Goal: Transaction & Acquisition: Purchase product/service

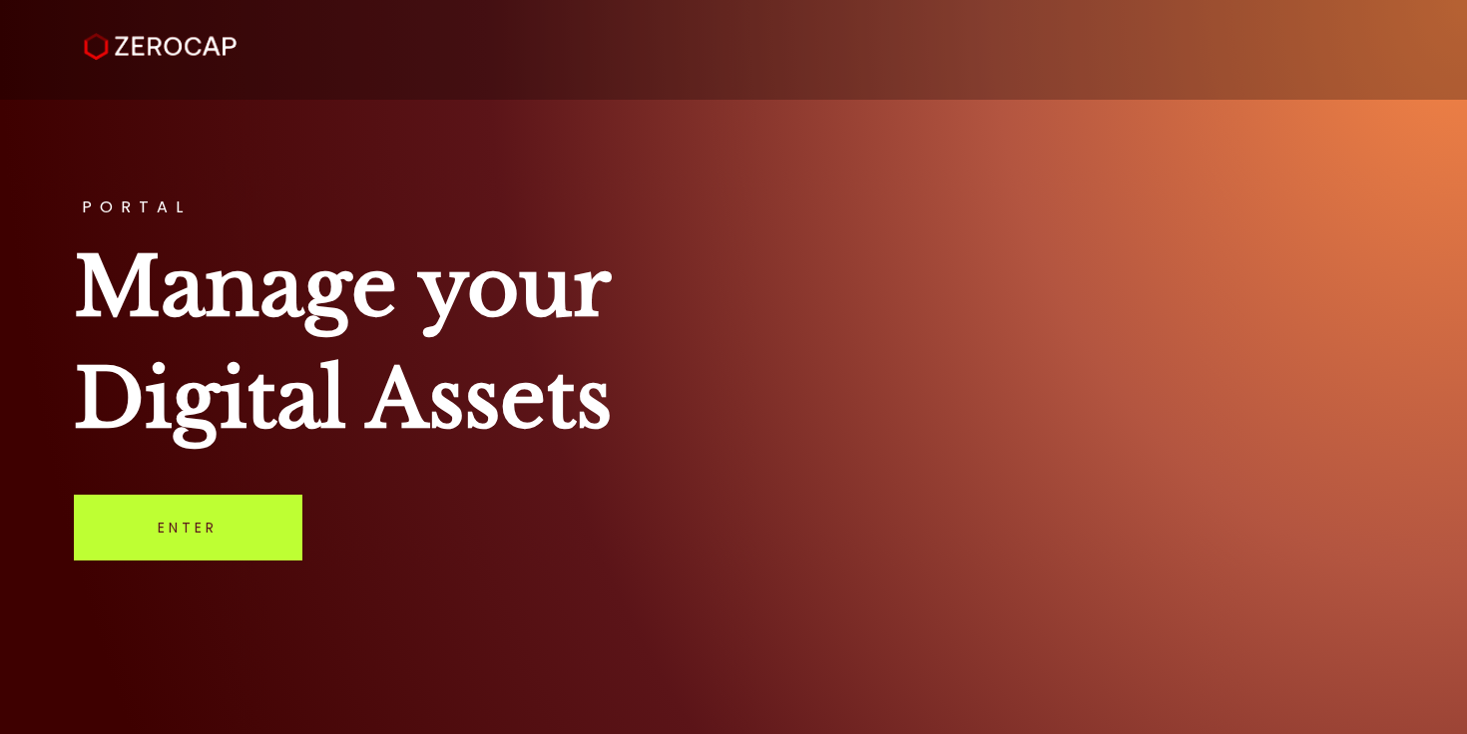
click at [203, 521] on link "Enter" at bounding box center [188, 528] width 228 height 66
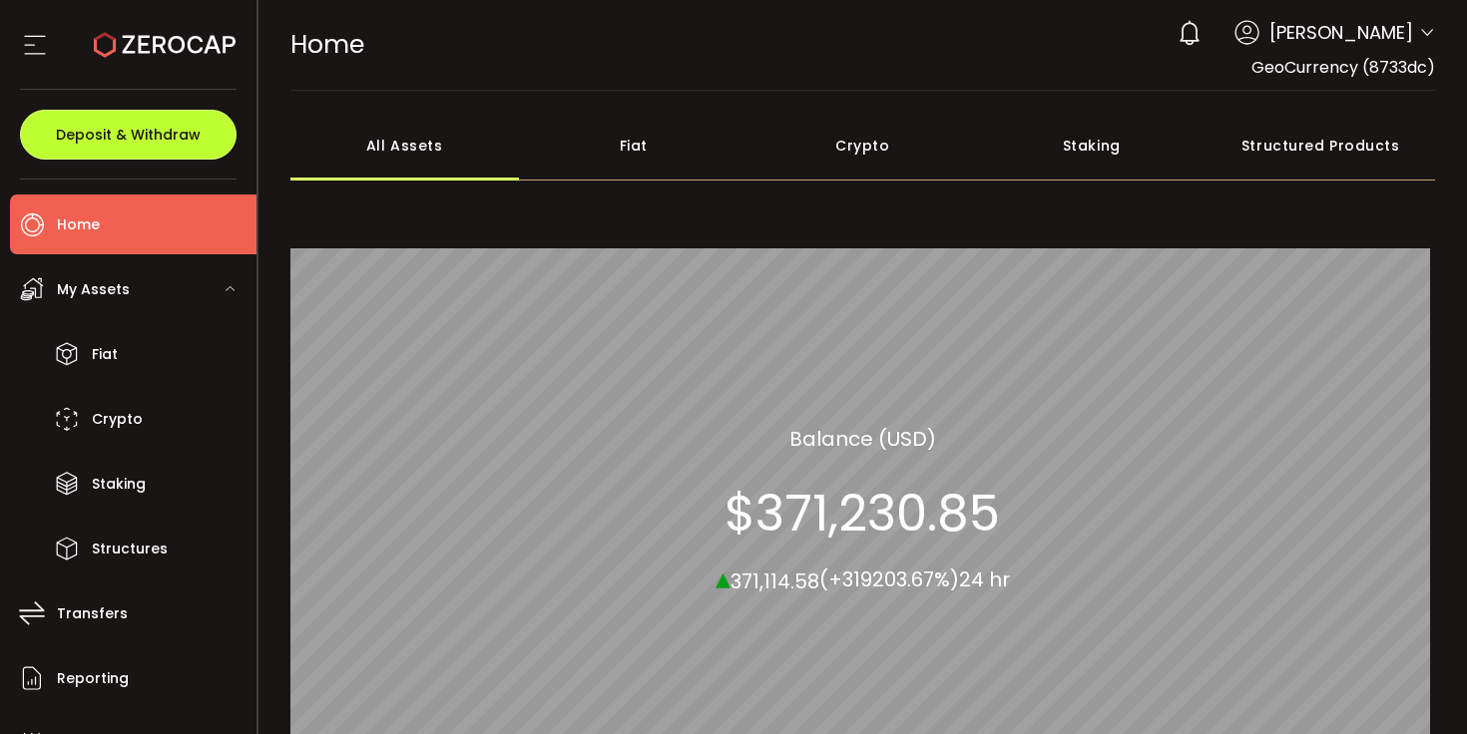
click at [158, 147] on button "Deposit & Withdraw" at bounding box center [128, 135] width 217 height 50
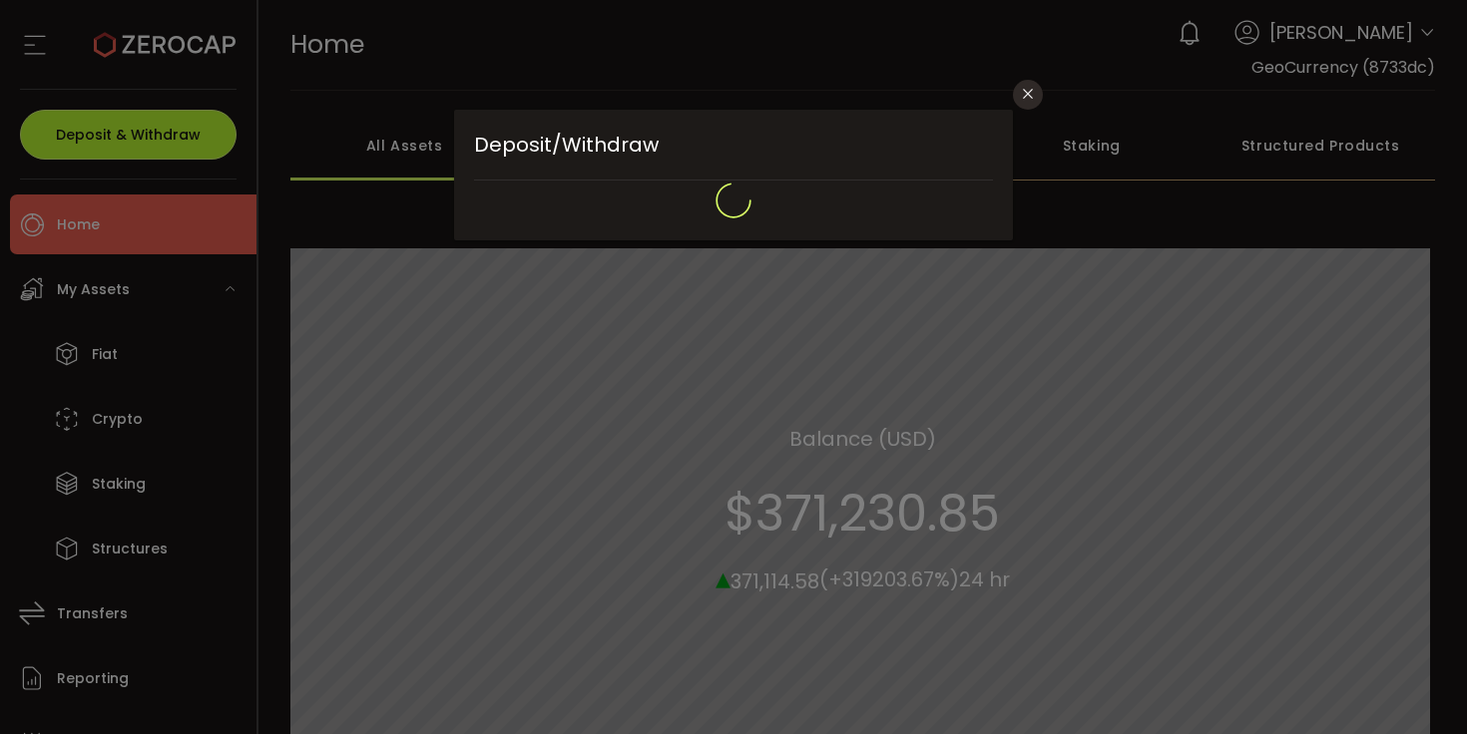
type input "**********"
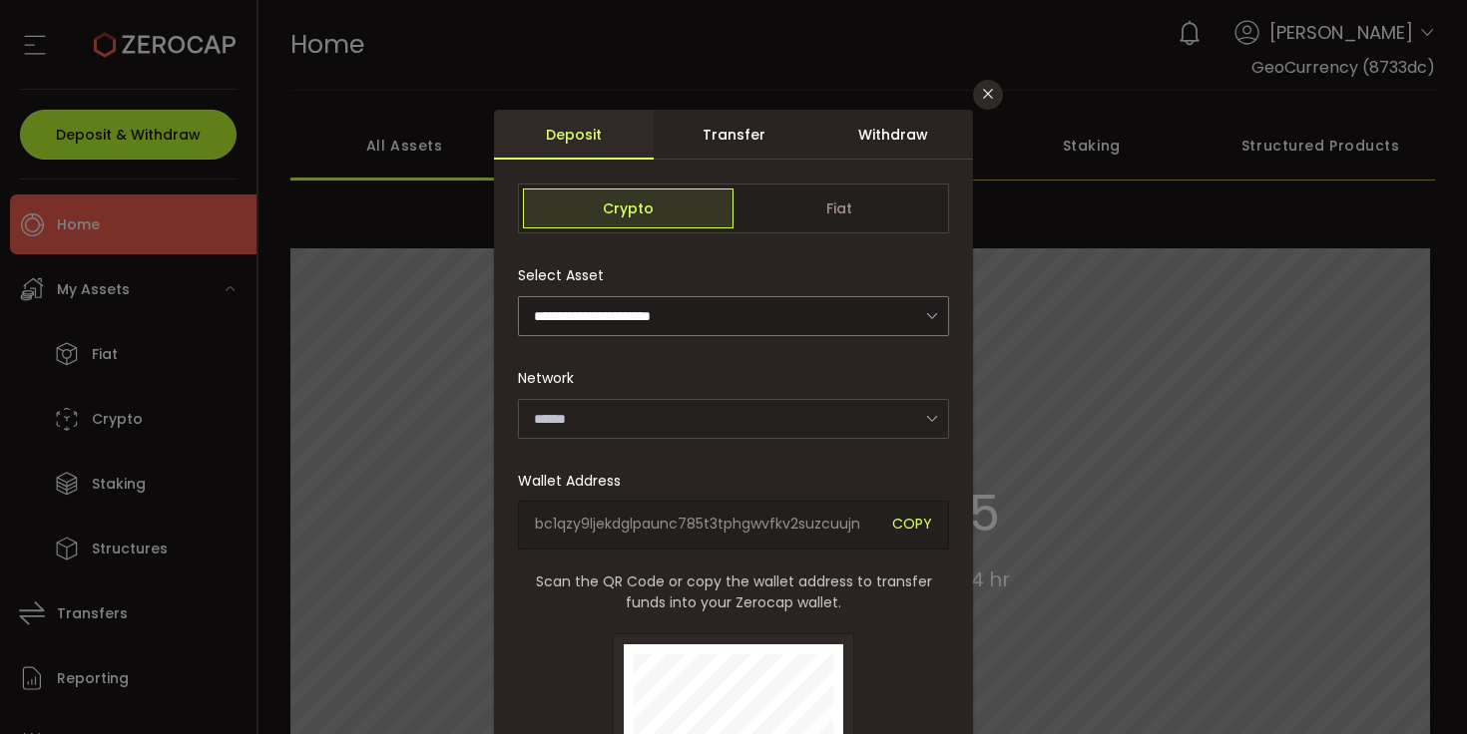
type input "*******"
click at [891, 145] on div "Withdraw" at bounding box center [893, 135] width 160 height 50
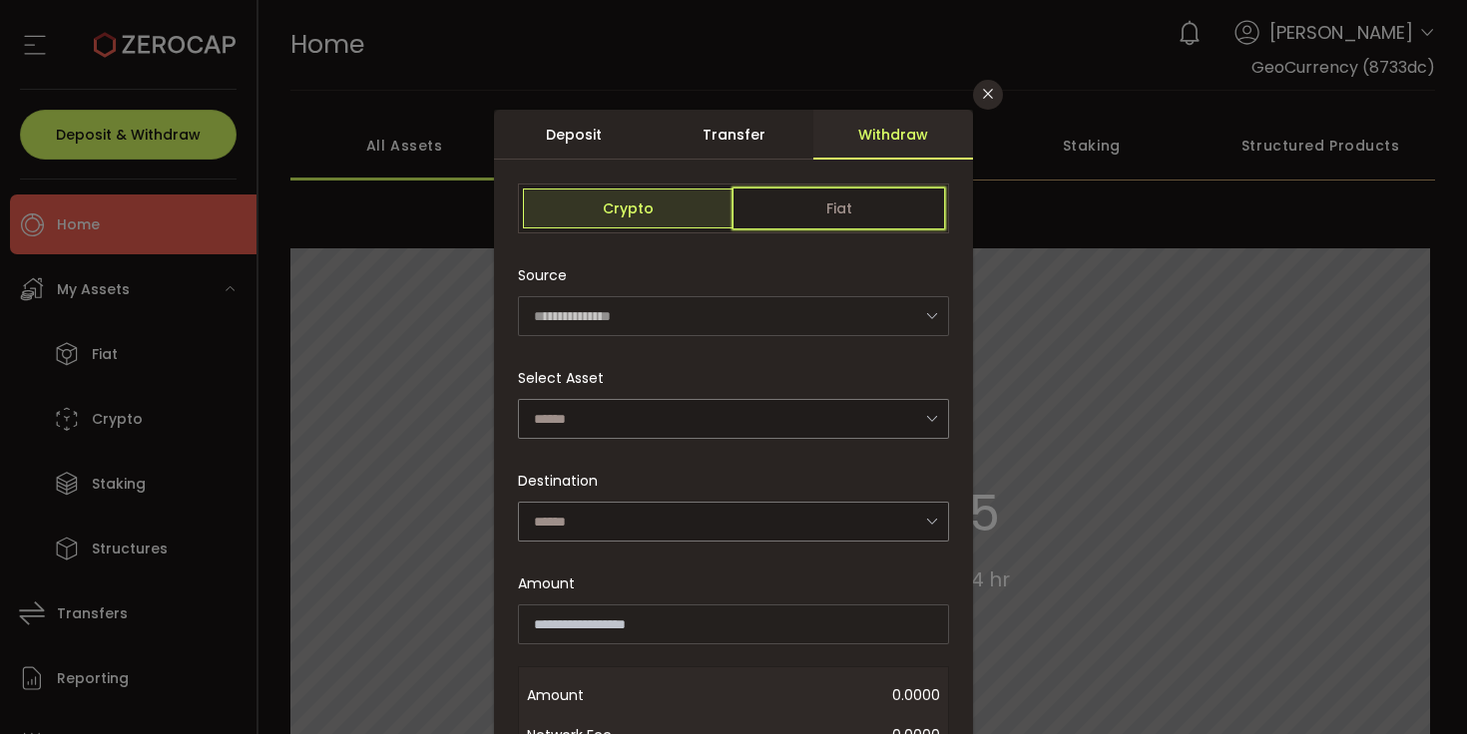
click at [886, 210] on span "Fiat" at bounding box center [838, 209] width 211 height 40
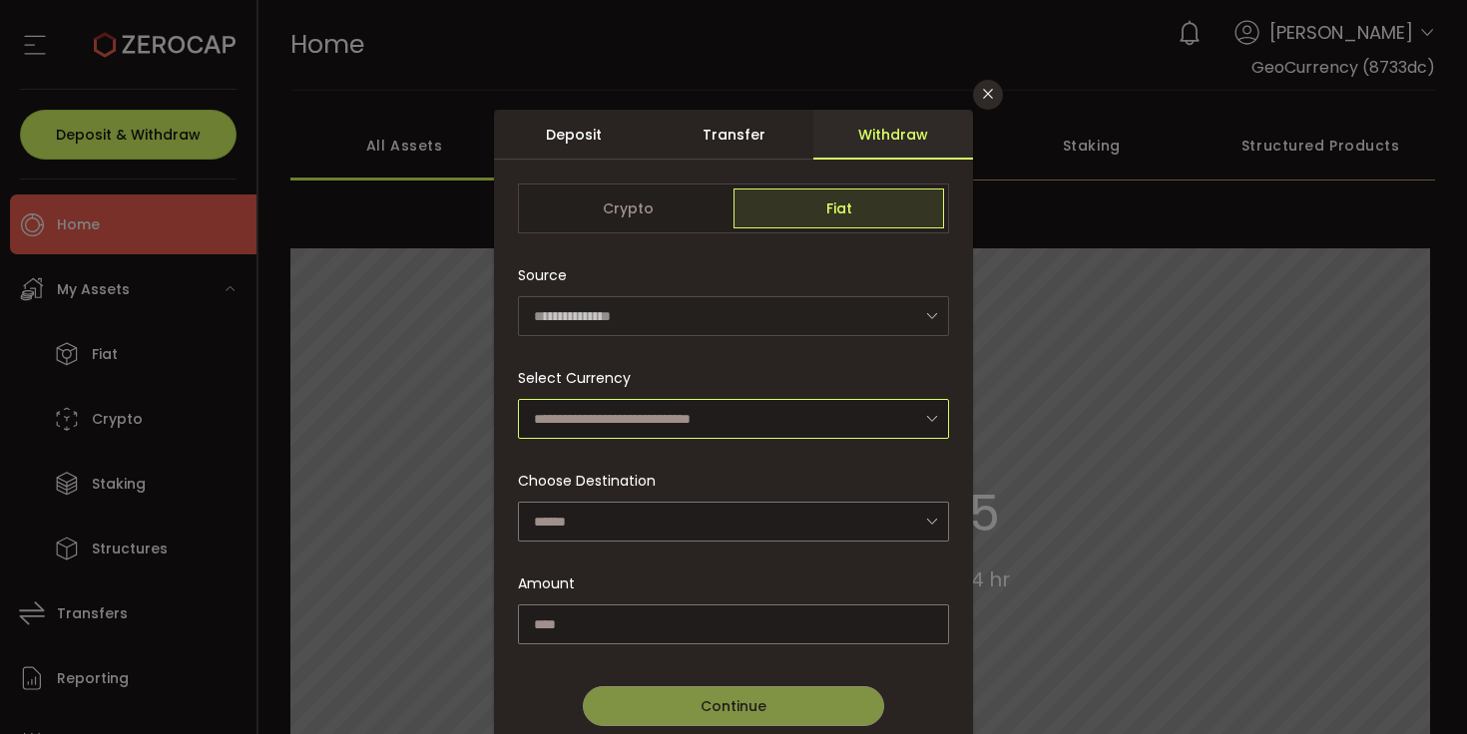
click at [770, 423] on input "dialog" at bounding box center [733, 419] width 431 height 40
click at [785, 466] on span "Euro (European Monetary Unit) (EUR)" at bounding box center [663, 471] width 257 height 20
type input "**********"
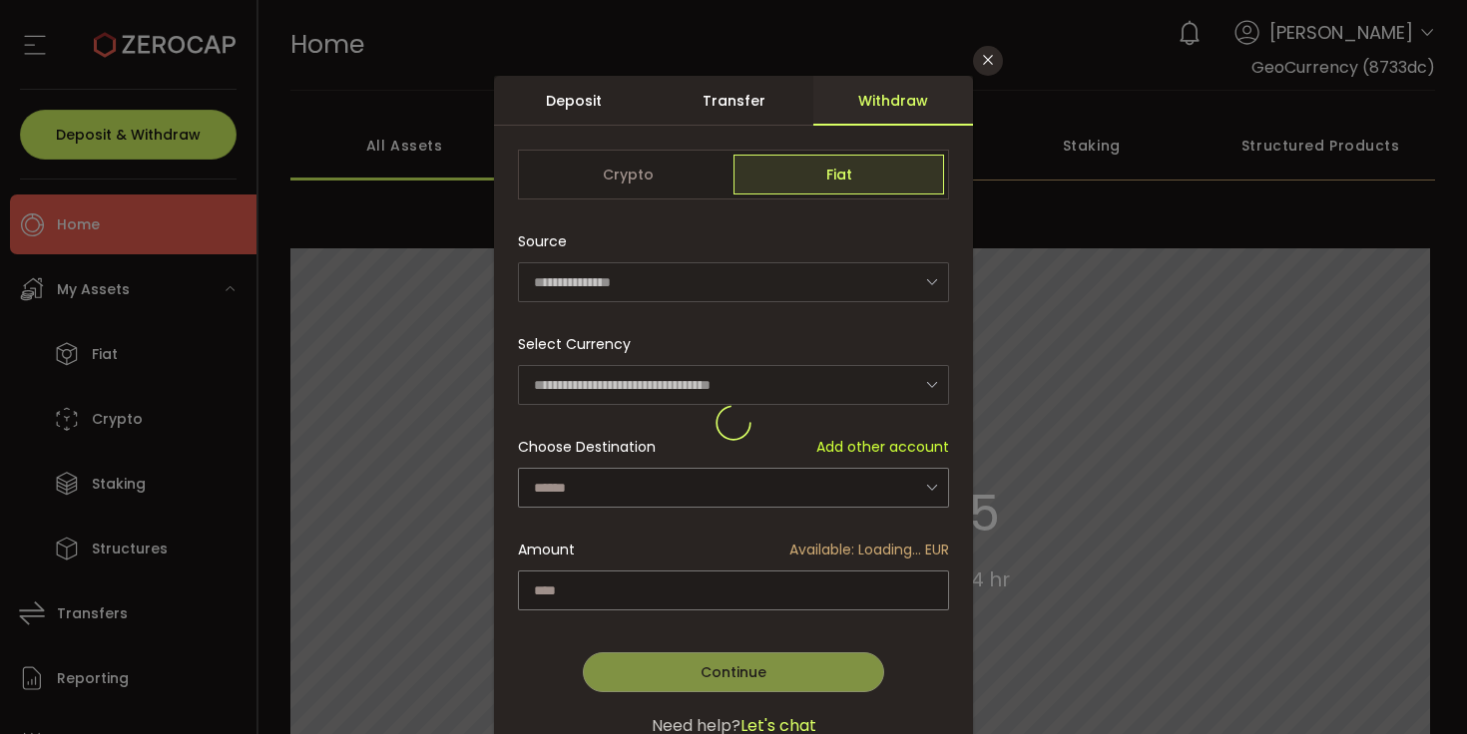
scroll to position [71, 0]
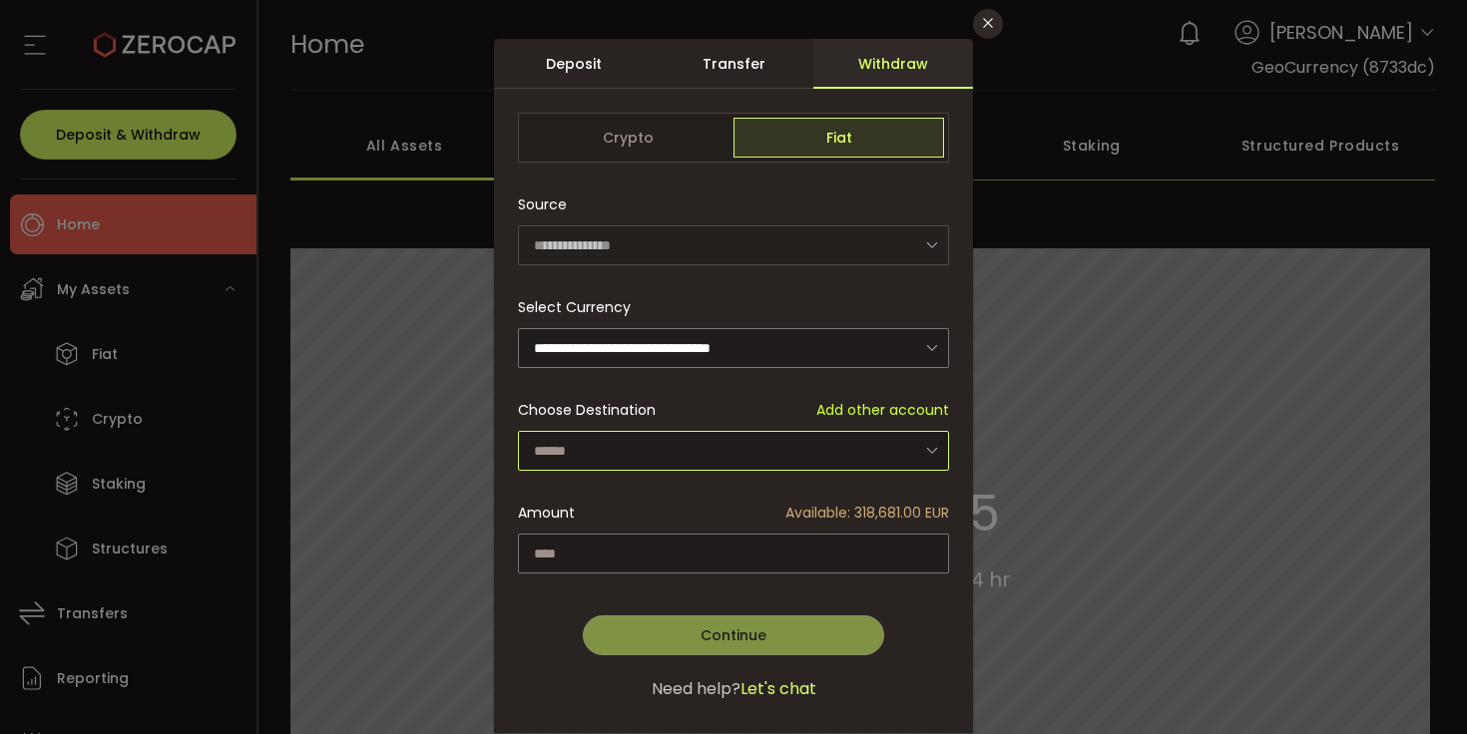
click at [748, 454] on input "dialog" at bounding box center [733, 451] width 431 height 40
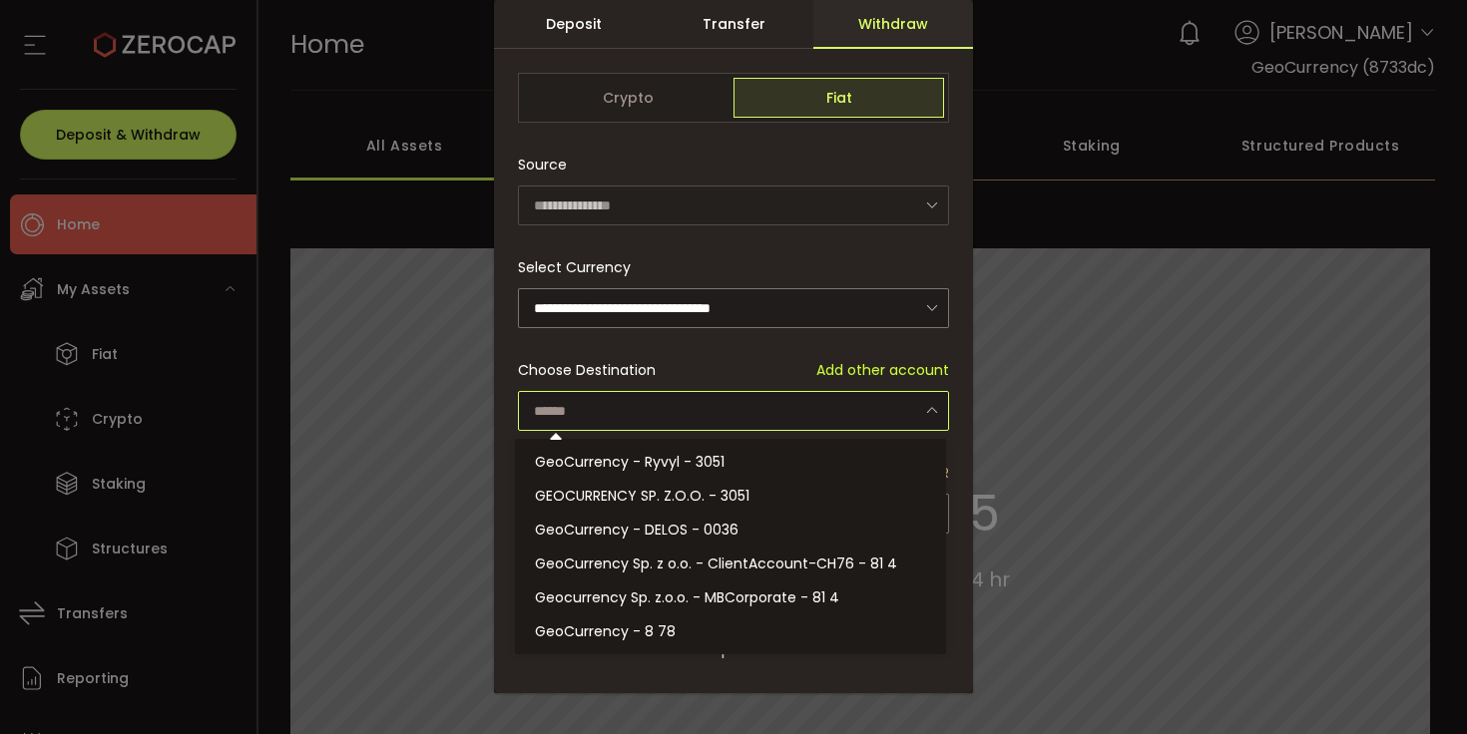
scroll to position [115, 0]
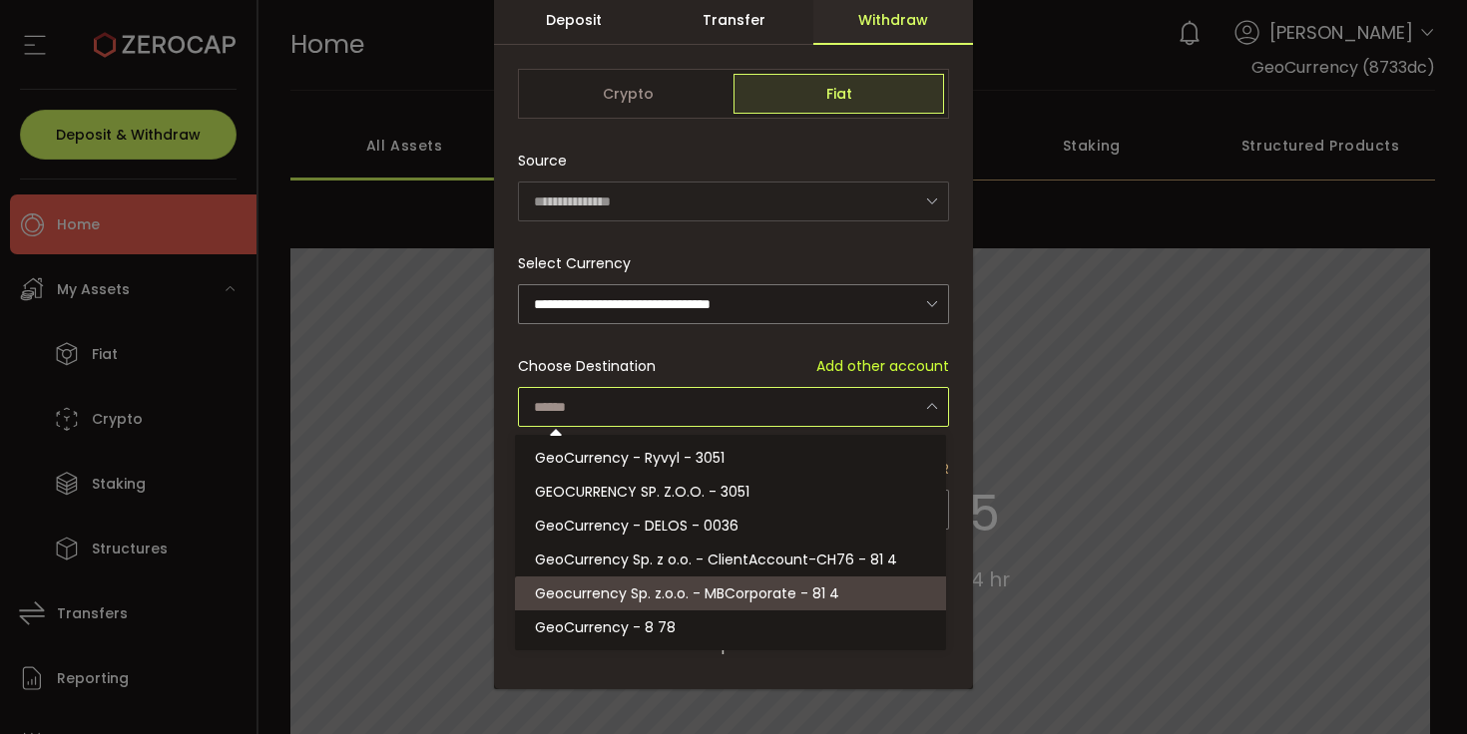
click at [823, 604] on li "Geocurrency Sp. z.o.o. - MBCorporate - 81 4" at bounding box center [733, 594] width 437 height 34
type input "**********"
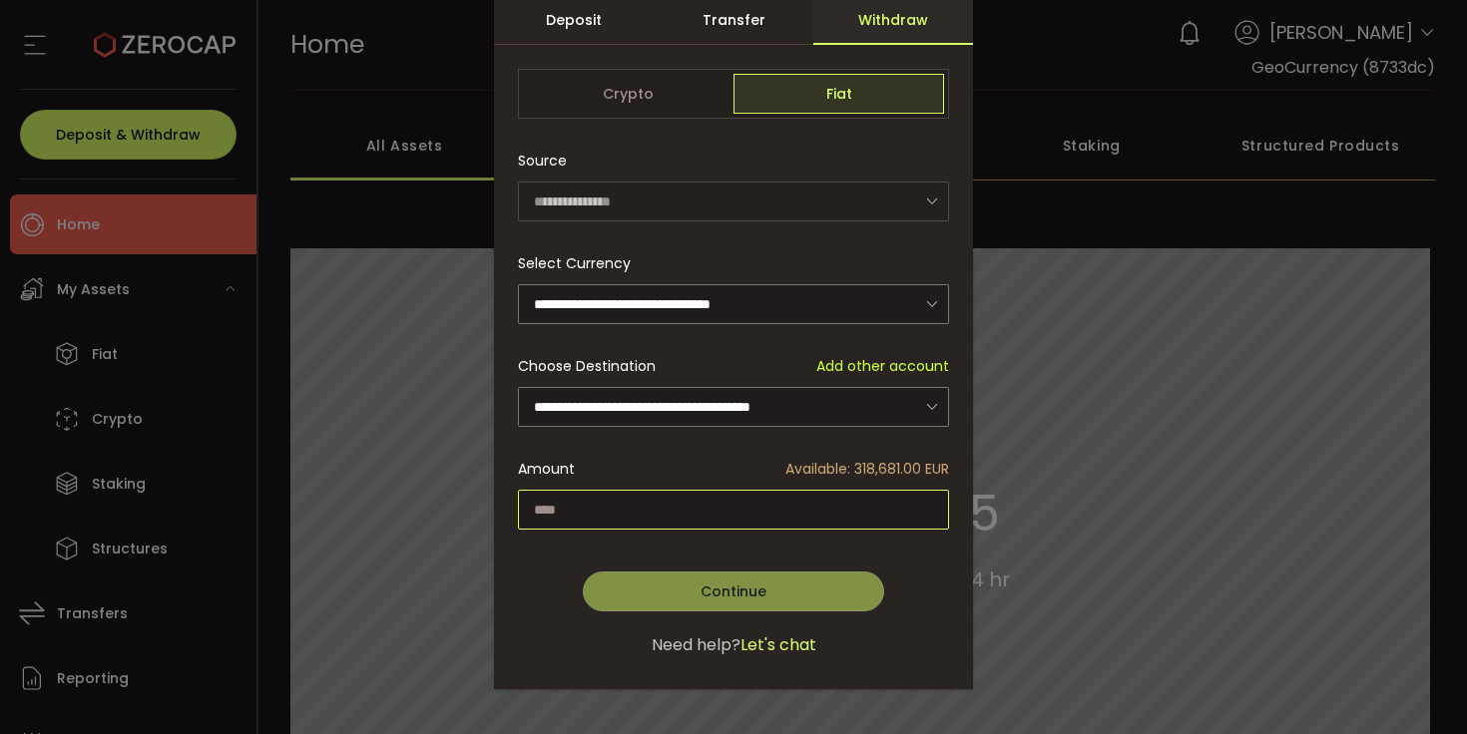
click at [617, 510] on input "dialog" at bounding box center [733, 510] width 431 height 40
click at [870, 459] on span "Available: 318,681.00 EUR" at bounding box center [867, 469] width 164 height 21
click at [868, 462] on span "Available: 318,681.00 EUR" at bounding box center [867, 469] width 164 height 21
click at [865, 466] on span "Available: 318,681.00 EUR" at bounding box center [867, 469] width 164 height 21
click at [753, 497] on input "dialog" at bounding box center [733, 510] width 431 height 40
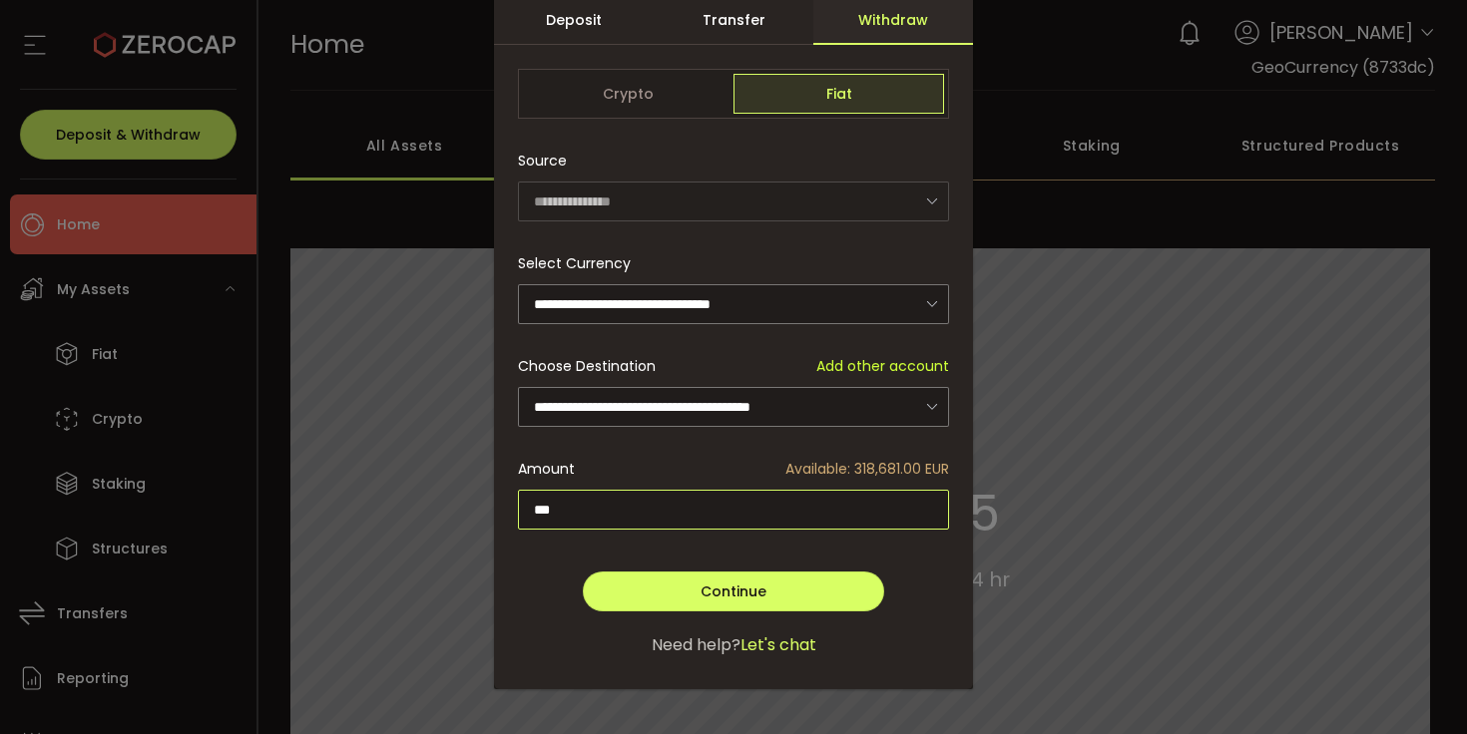
click at [766, 504] on input "***" at bounding box center [733, 510] width 431 height 40
type input "******"
click at [802, 606] on button "Continue" at bounding box center [733, 592] width 301 height 40
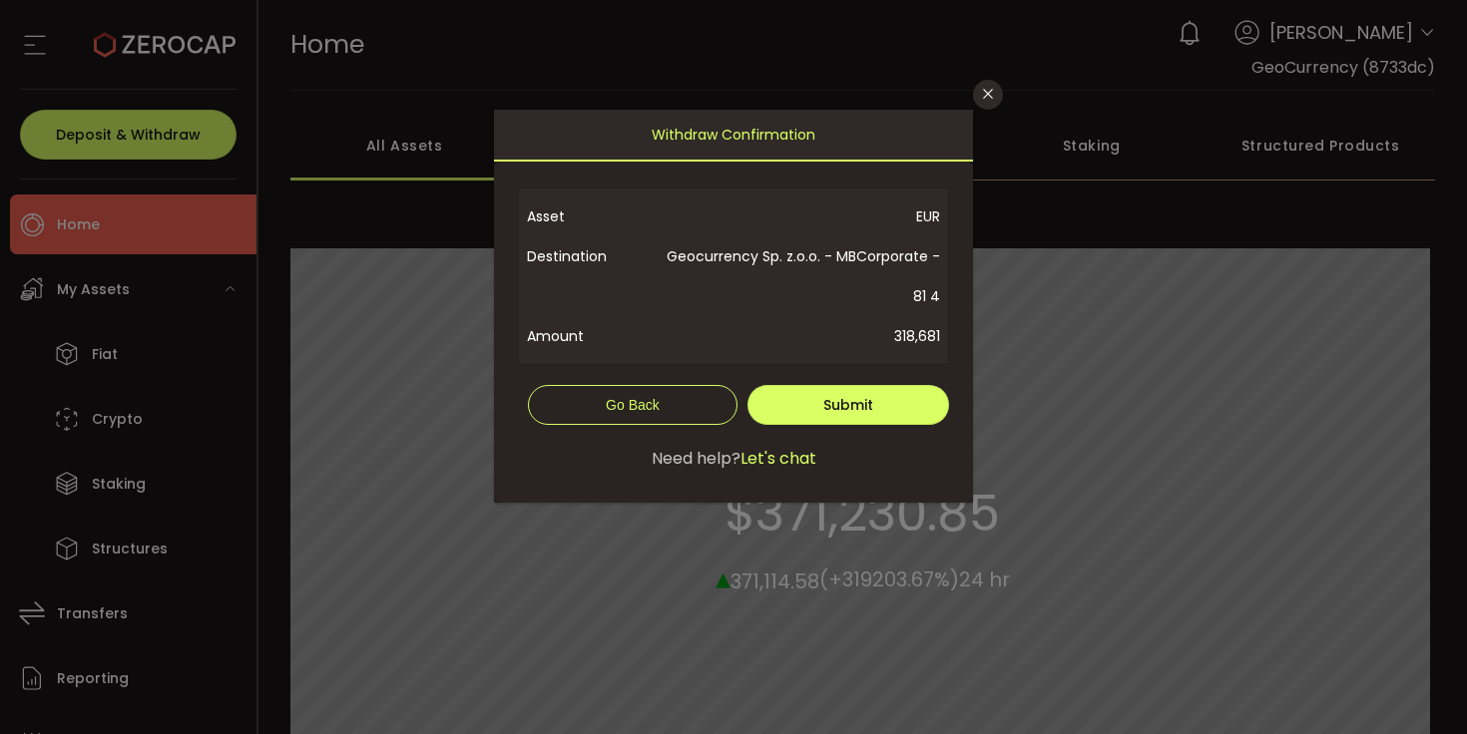
scroll to position [0, 0]
click at [907, 406] on button "Submit" at bounding box center [848, 405] width 202 height 40
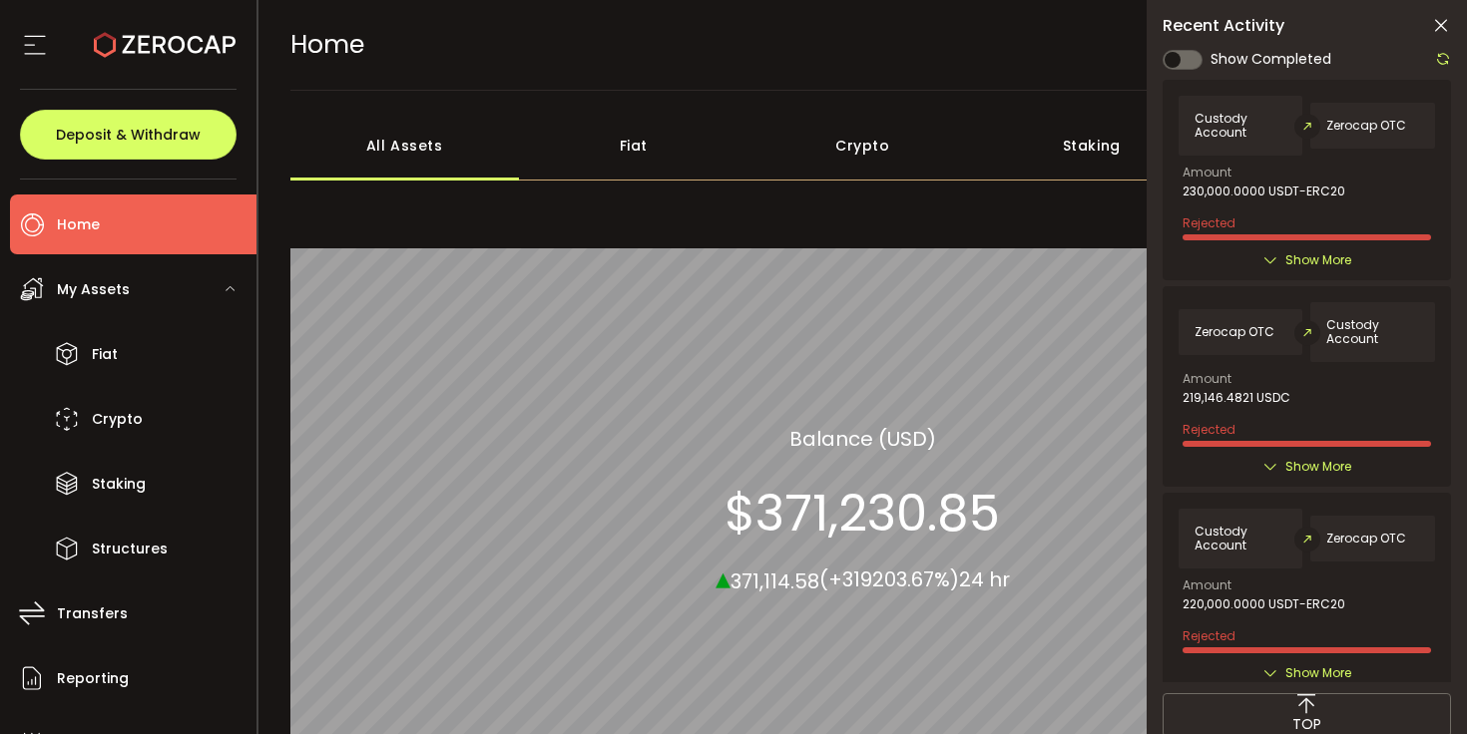
click at [1442, 15] on div "Recent Activity Show Completed Custody Account Zerocap OTC Amount 230,000.0000 …" at bounding box center [1306, 404] width 320 height 808
click at [1443, 21] on icon at bounding box center [1441, 26] width 20 height 20
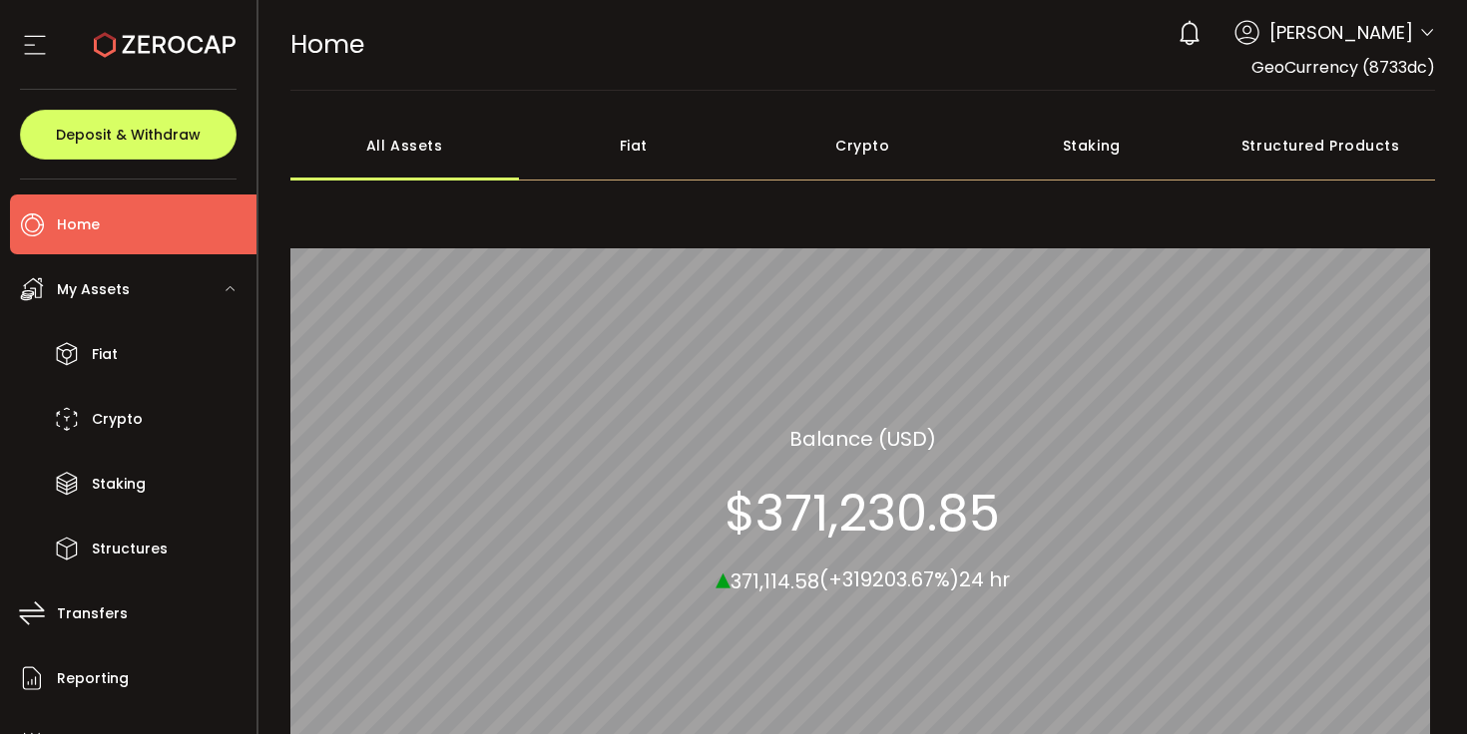
click at [3, 32] on section at bounding box center [128, 45] width 256 height 90
click at [18, 36] on section at bounding box center [128, 45] width 256 height 90
click at [42, 37] on icon at bounding box center [35, 45] width 30 height 30
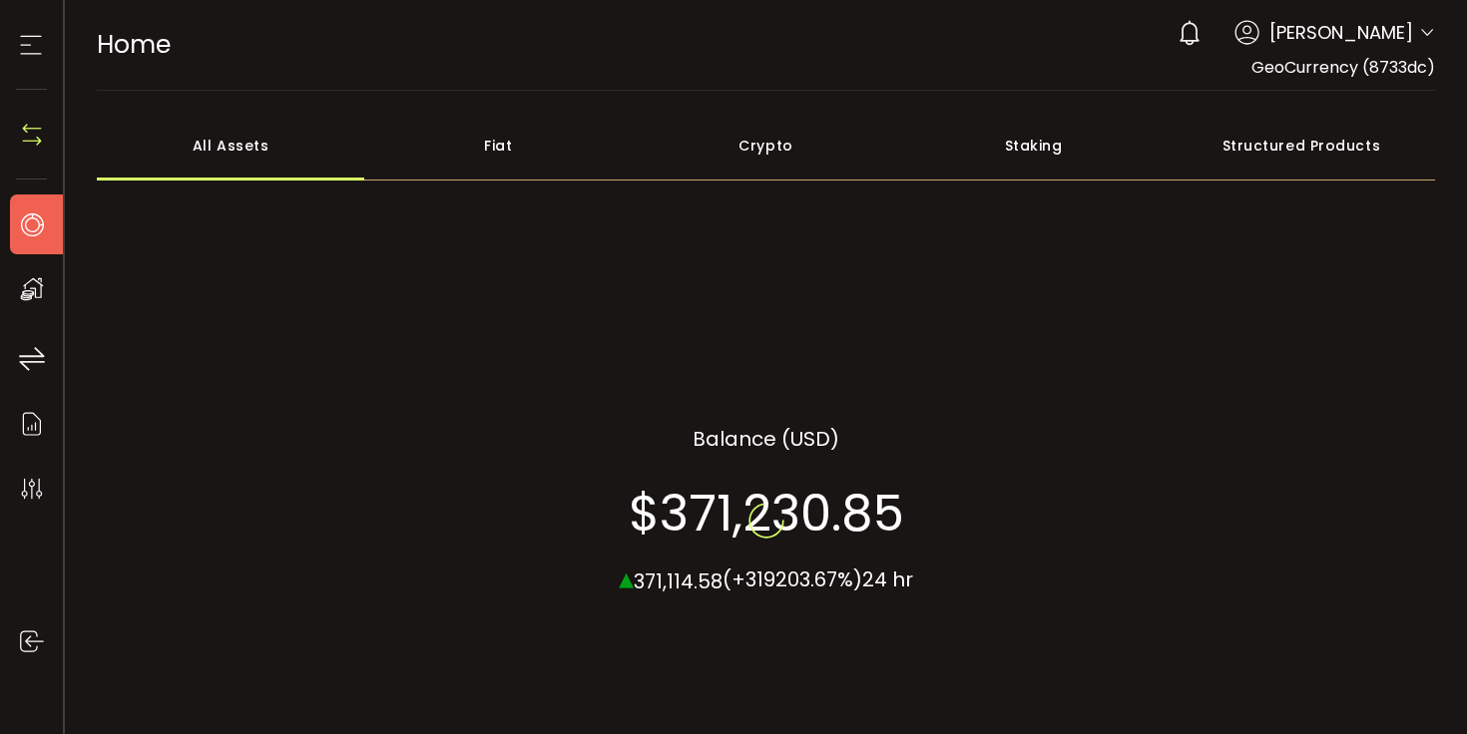
click at [37, 46] on icon at bounding box center [31, 45] width 30 height 30
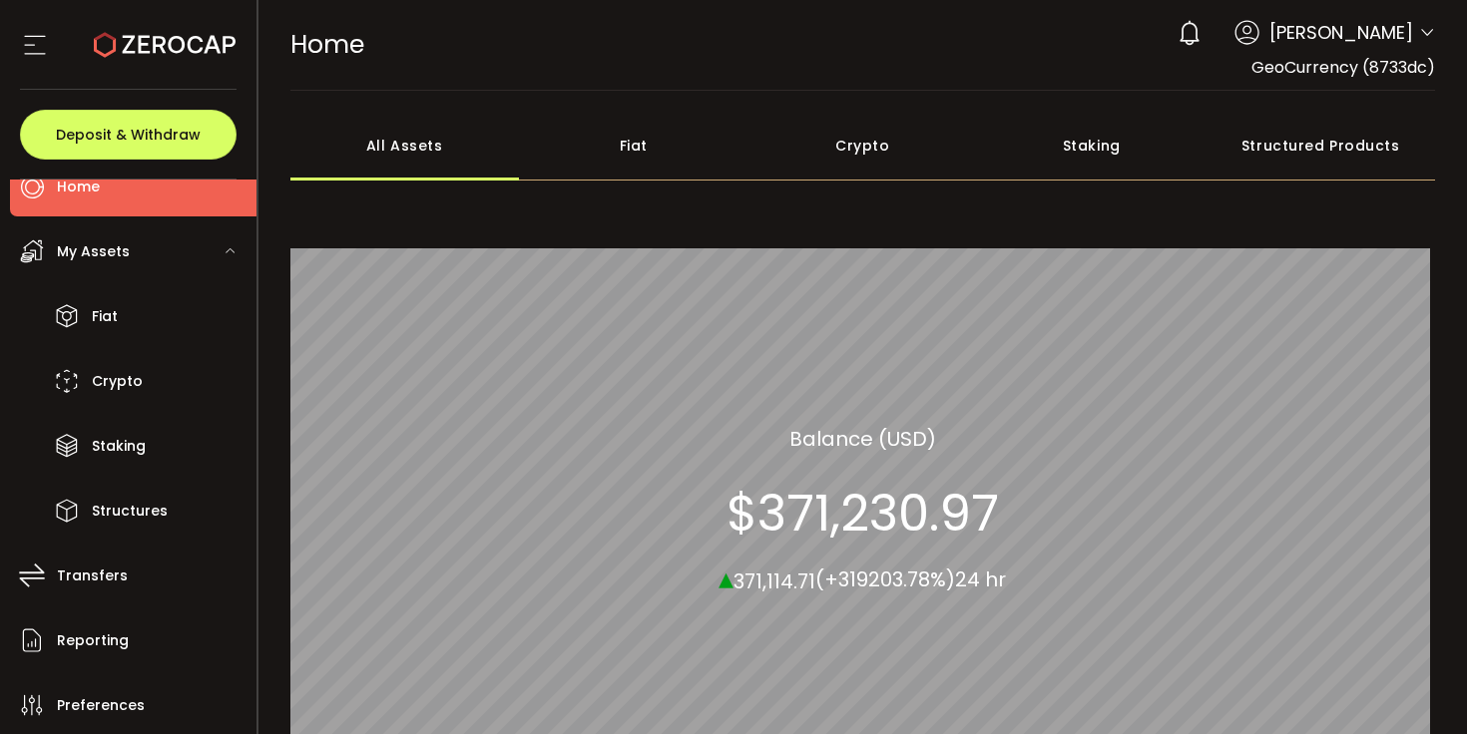
scroll to position [162, 0]
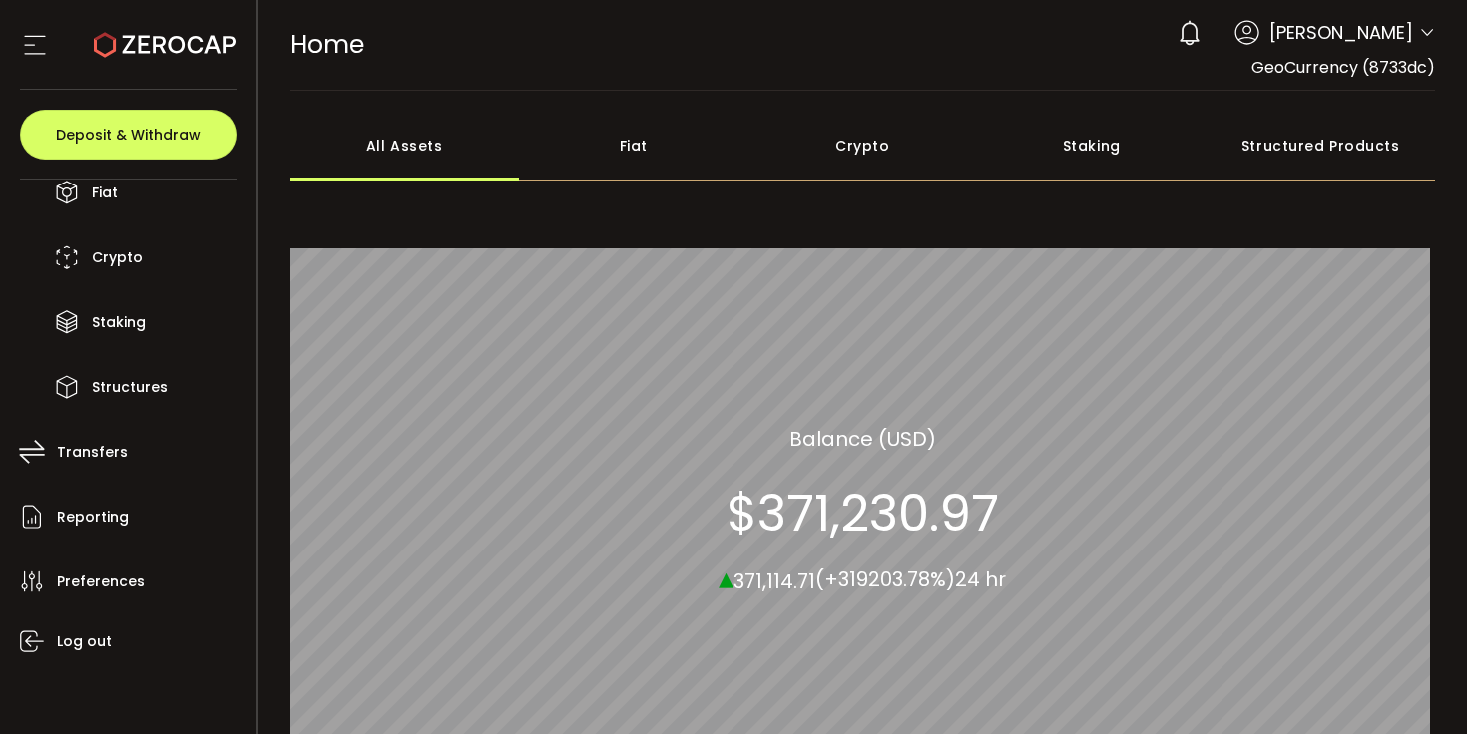
click at [1423, 51] on div "0 [PERSON_NAME] Account GeoCurrency (8733dc) Preferences Reporting Help Log out" at bounding box center [1300, 33] width 267 height 44
click at [1423, 29] on icon at bounding box center [1427, 33] width 16 height 16
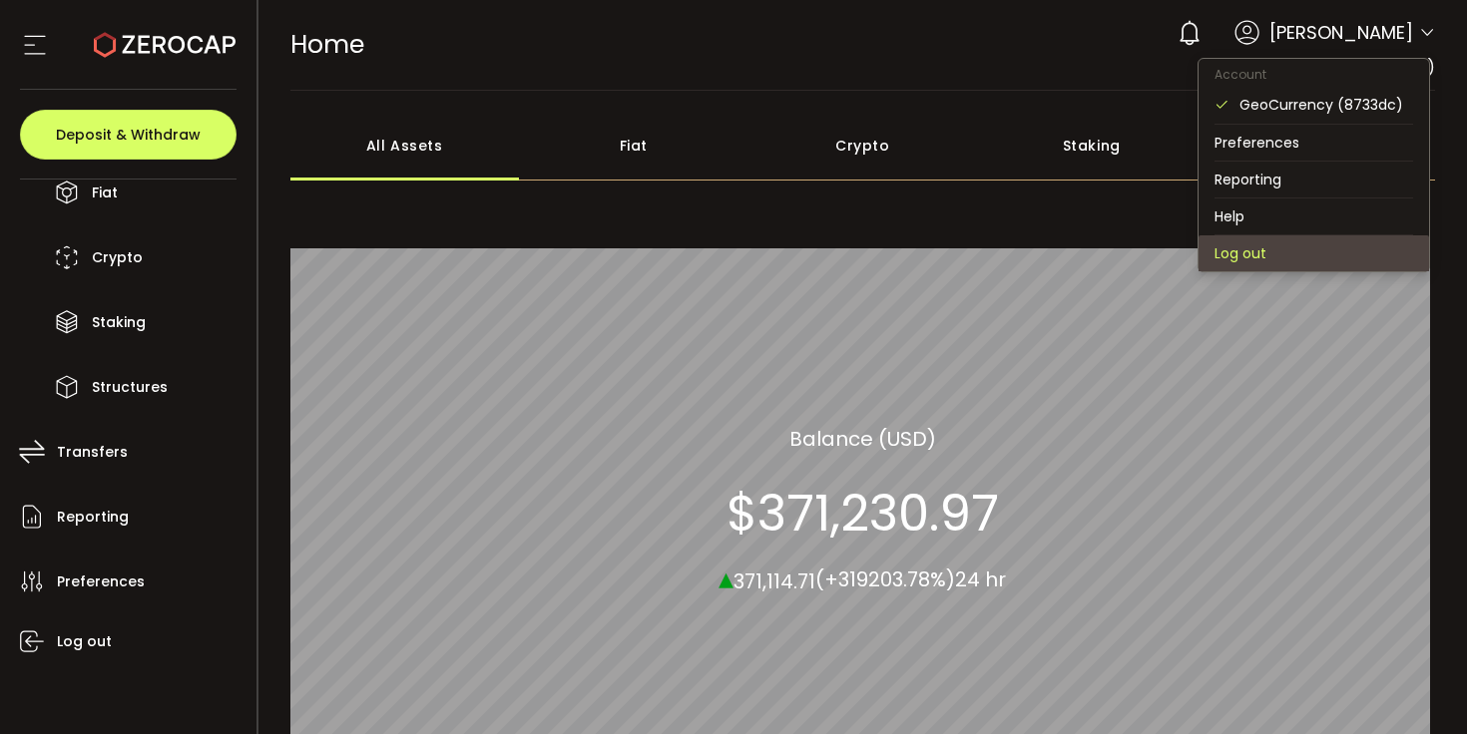
click at [1219, 255] on li "Log out" at bounding box center [1313, 253] width 230 height 36
